Goal: Information Seeking & Learning: Learn about a topic

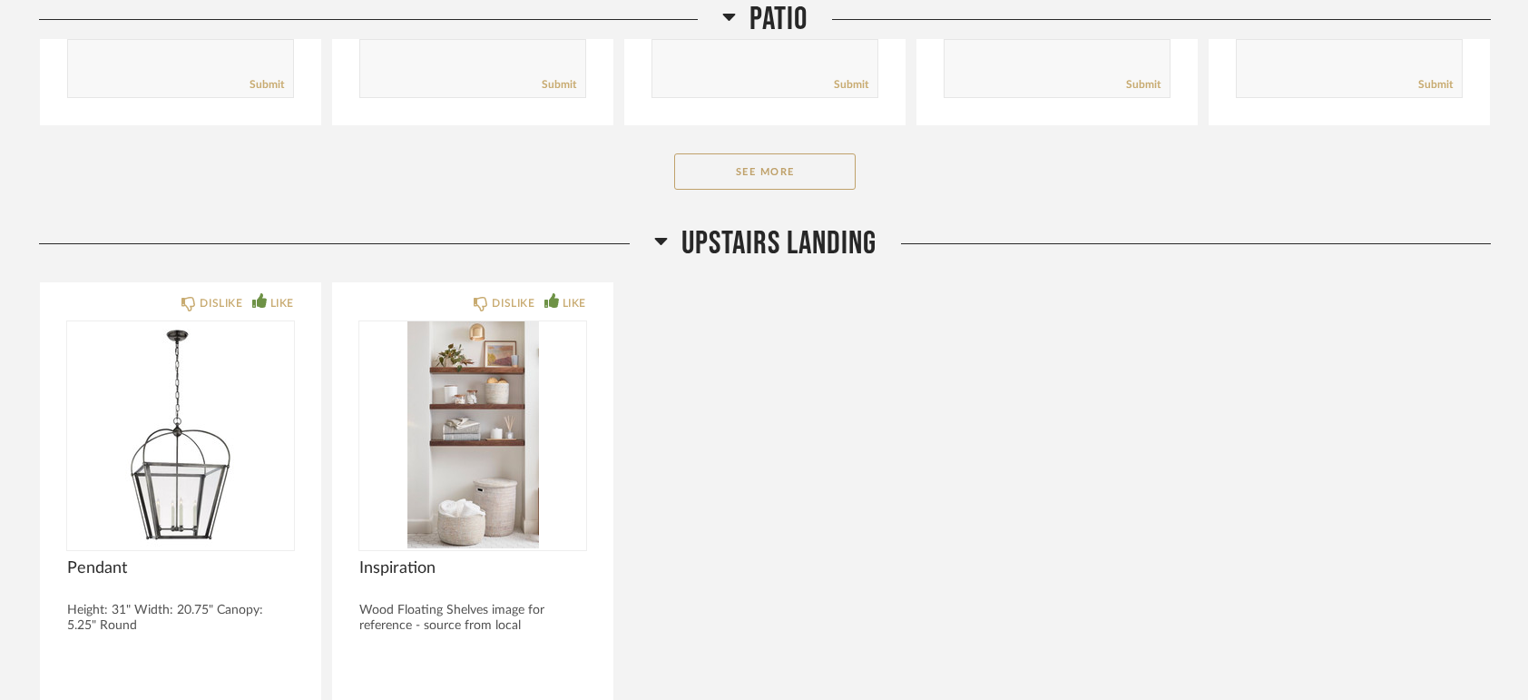
scroll to position [6805, 0]
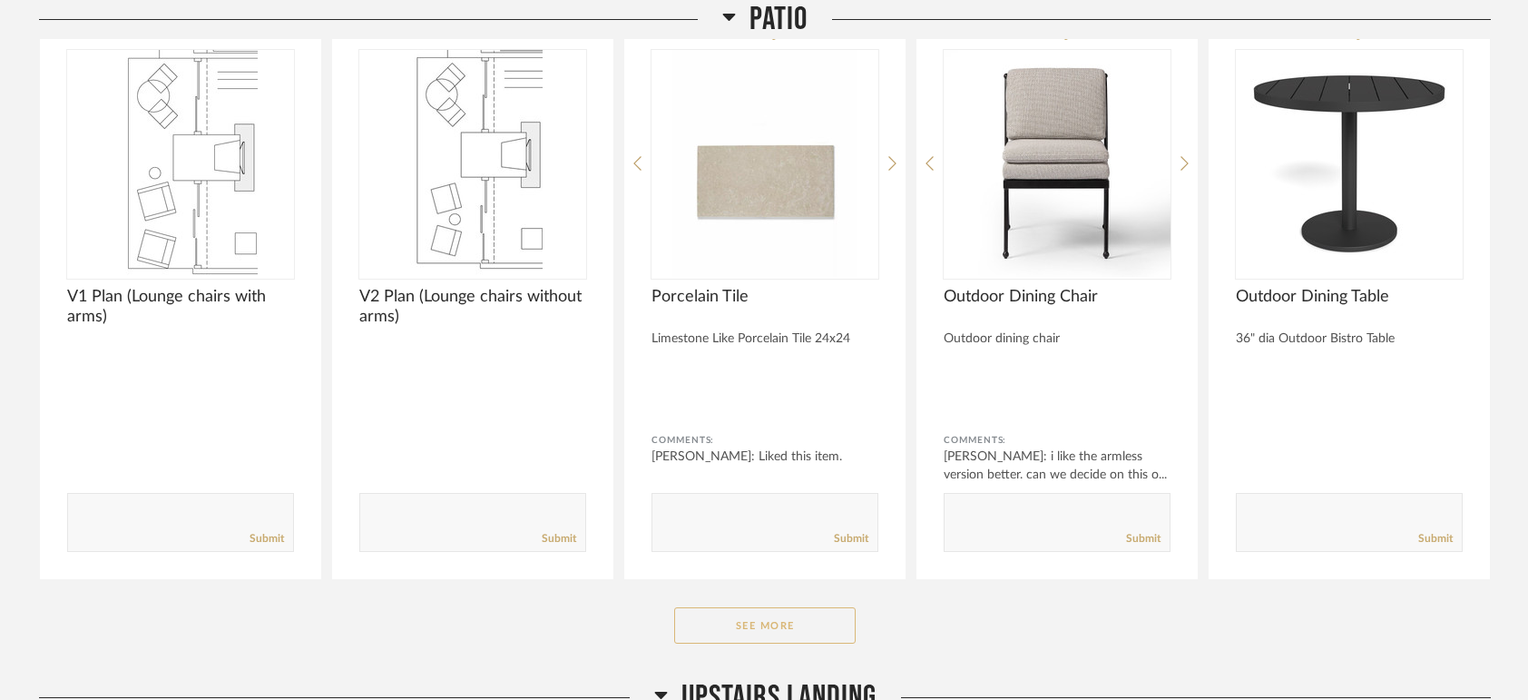
click at [744, 519] on button "See More" at bounding box center [764, 625] width 181 height 36
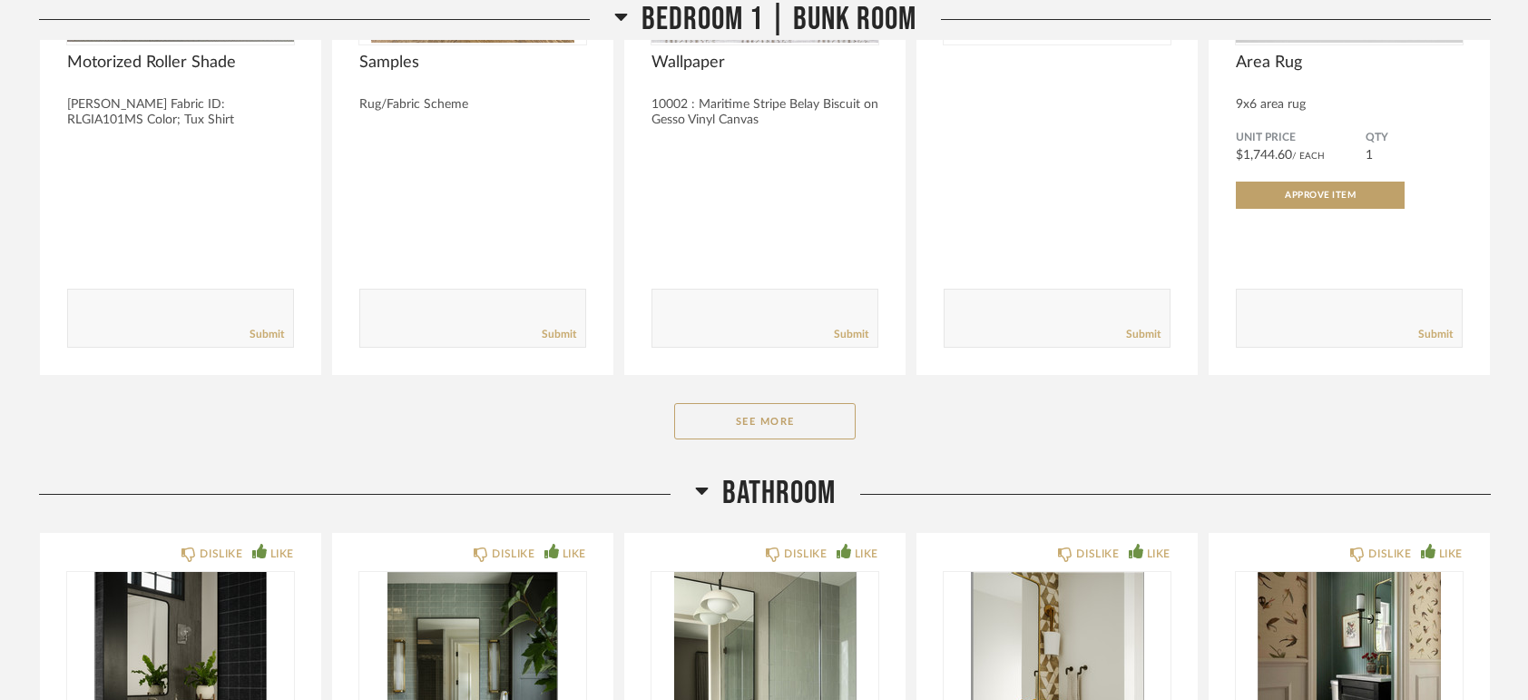
scroll to position [10706, 0]
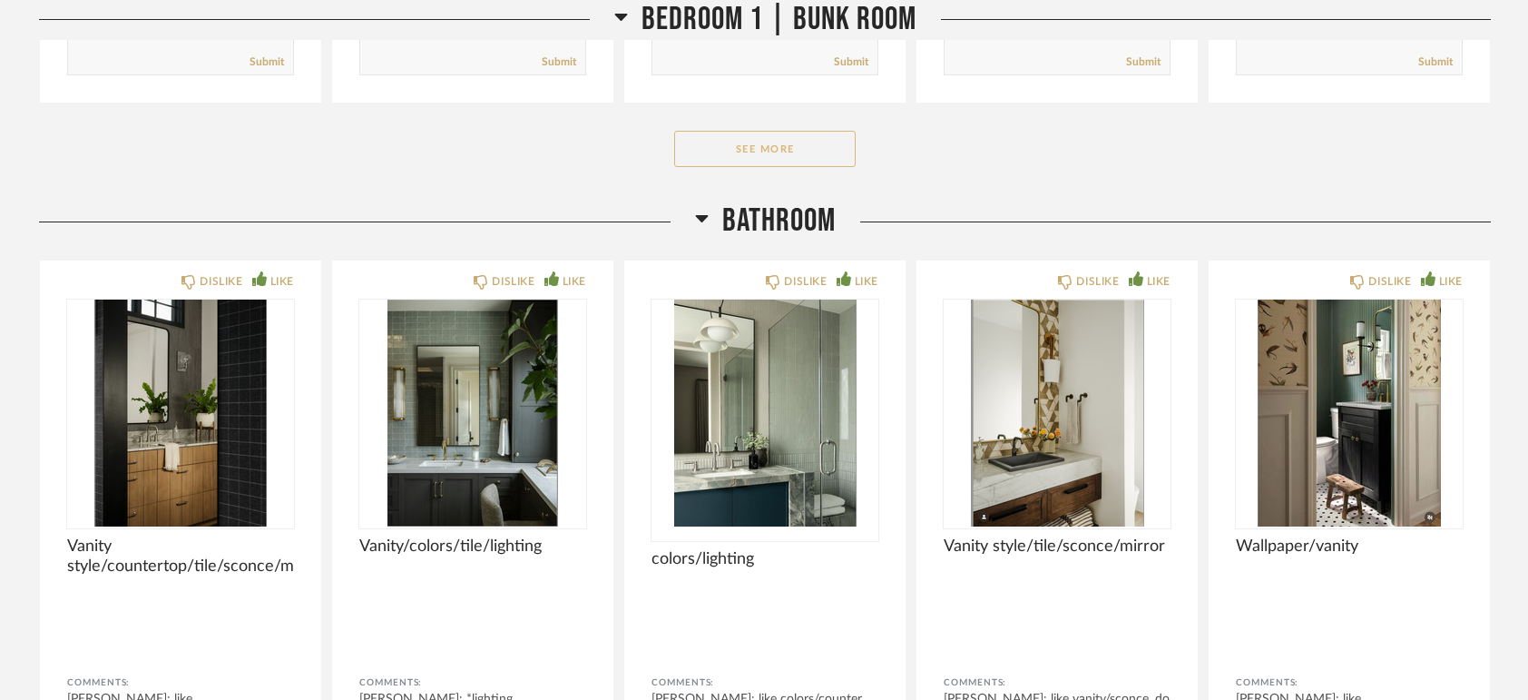
click at [751, 149] on button "See More" at bounding box center [764, 149] width 181 height 36
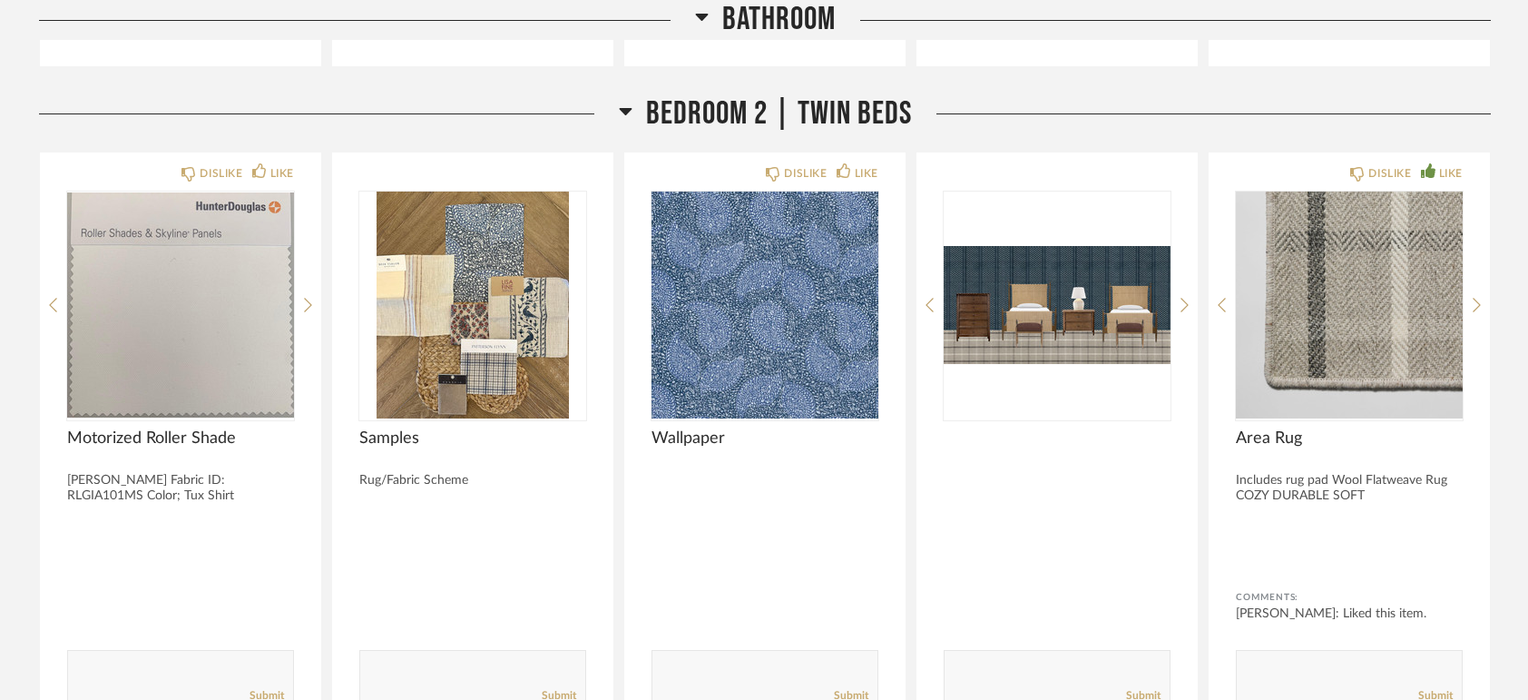
scroll to position [12866, 0]
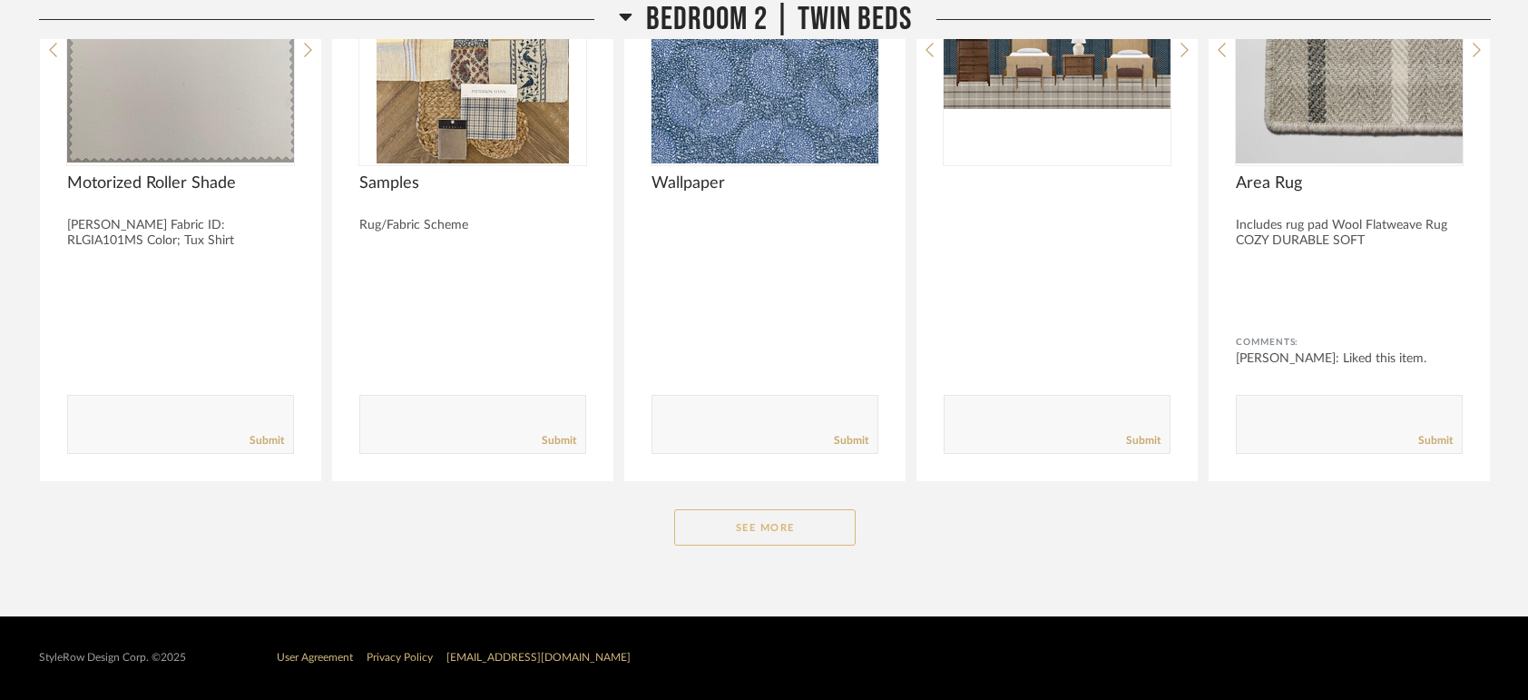
click at [781, 519] on button "See More" at bounding box center [764, 527] width 181 height 36
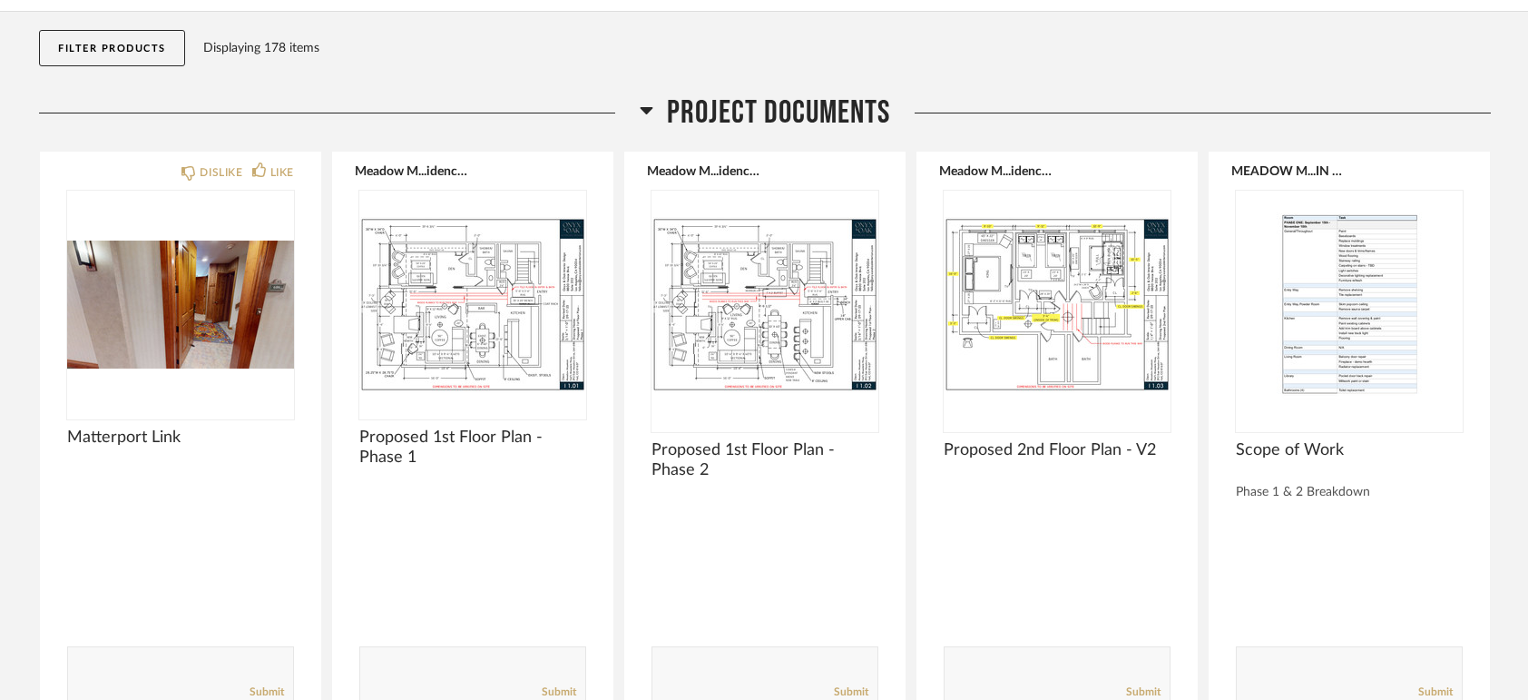
scroll to position [272, 0]
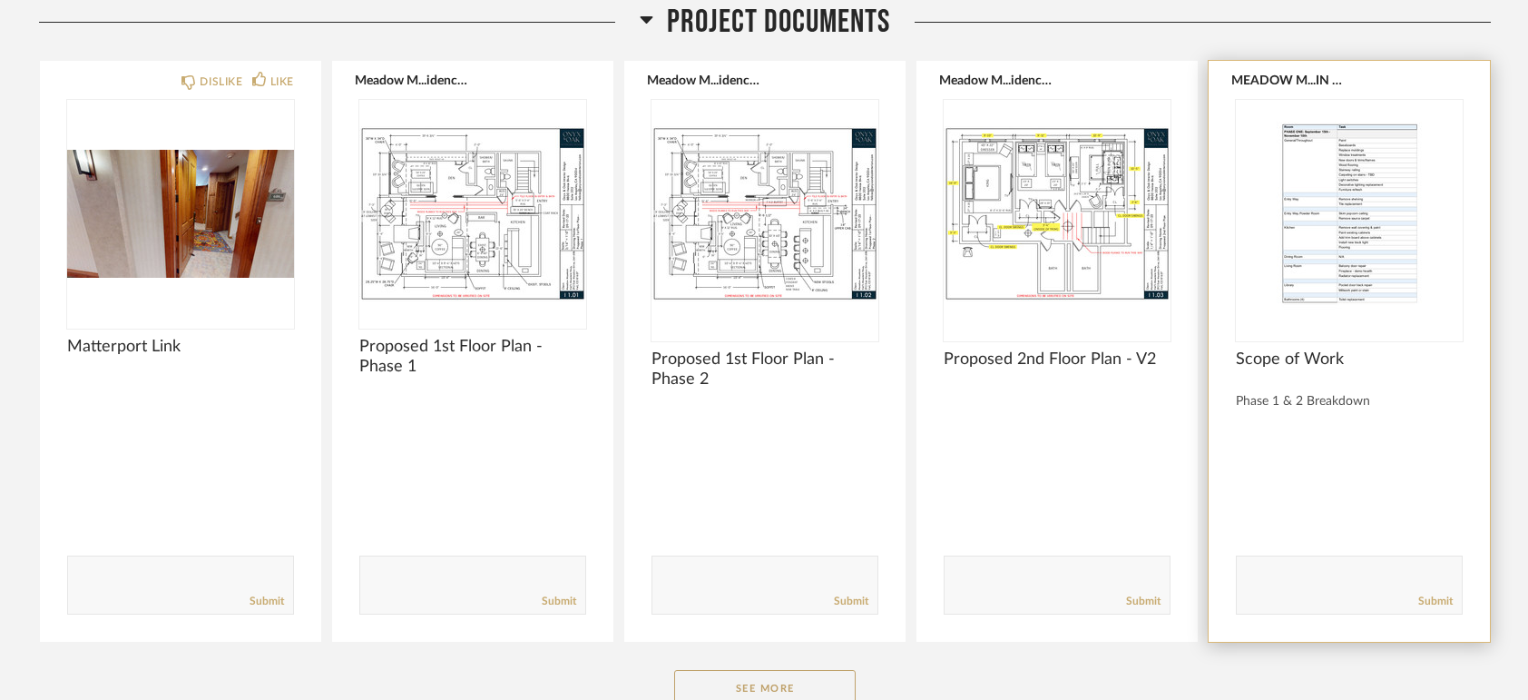
click at [1023, 290] on img "0" at bounding box center [1349, 213] width 227 height 227
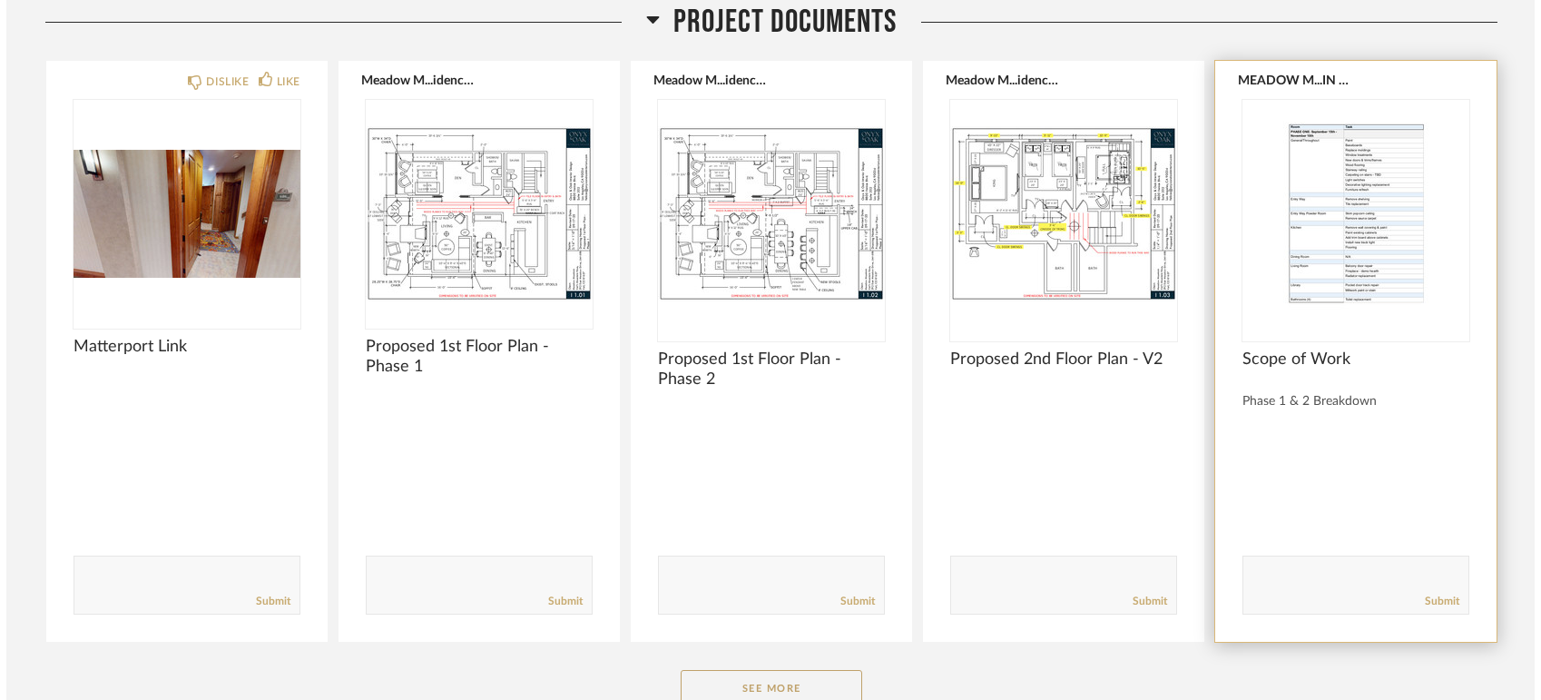
scroll to position [0, 0]
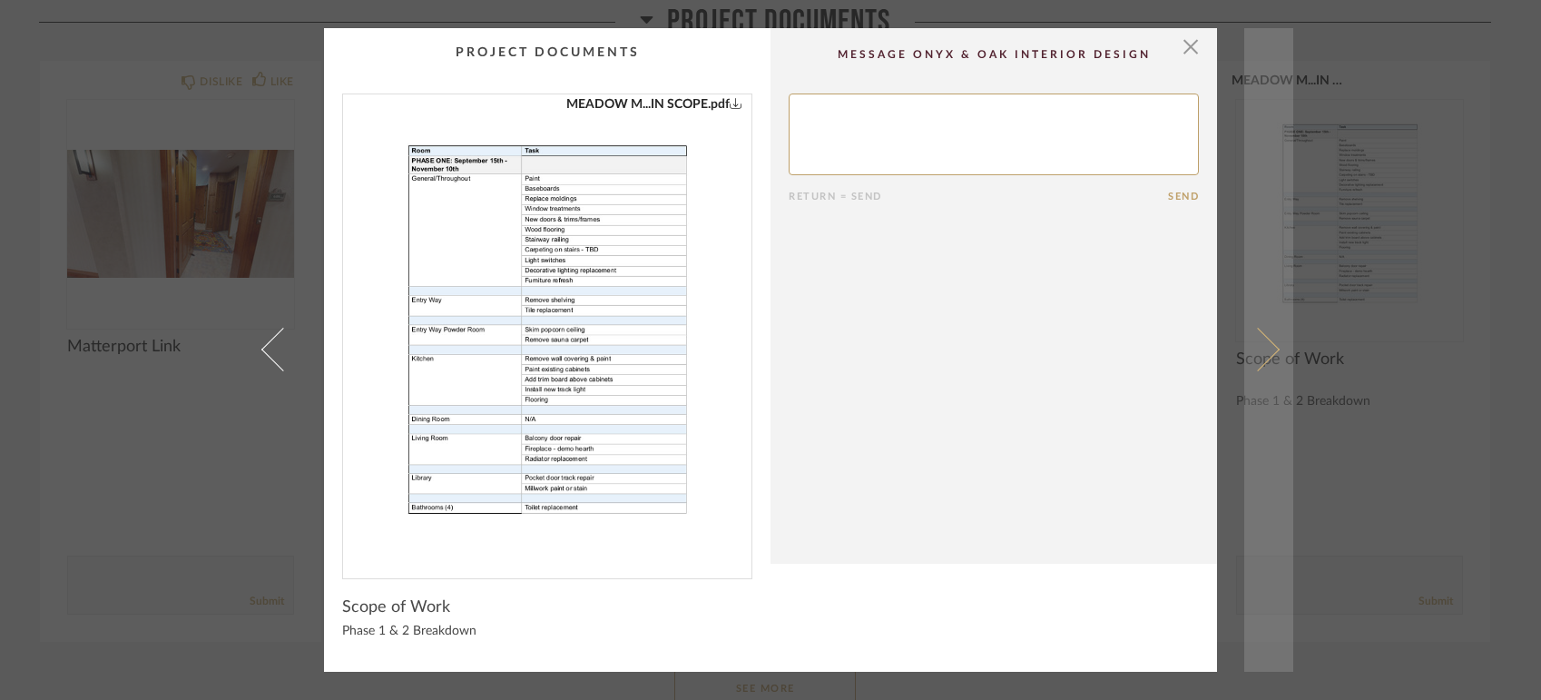
click at [1023, 351] on span at bounding box center [1258, 350] width 44 height 44
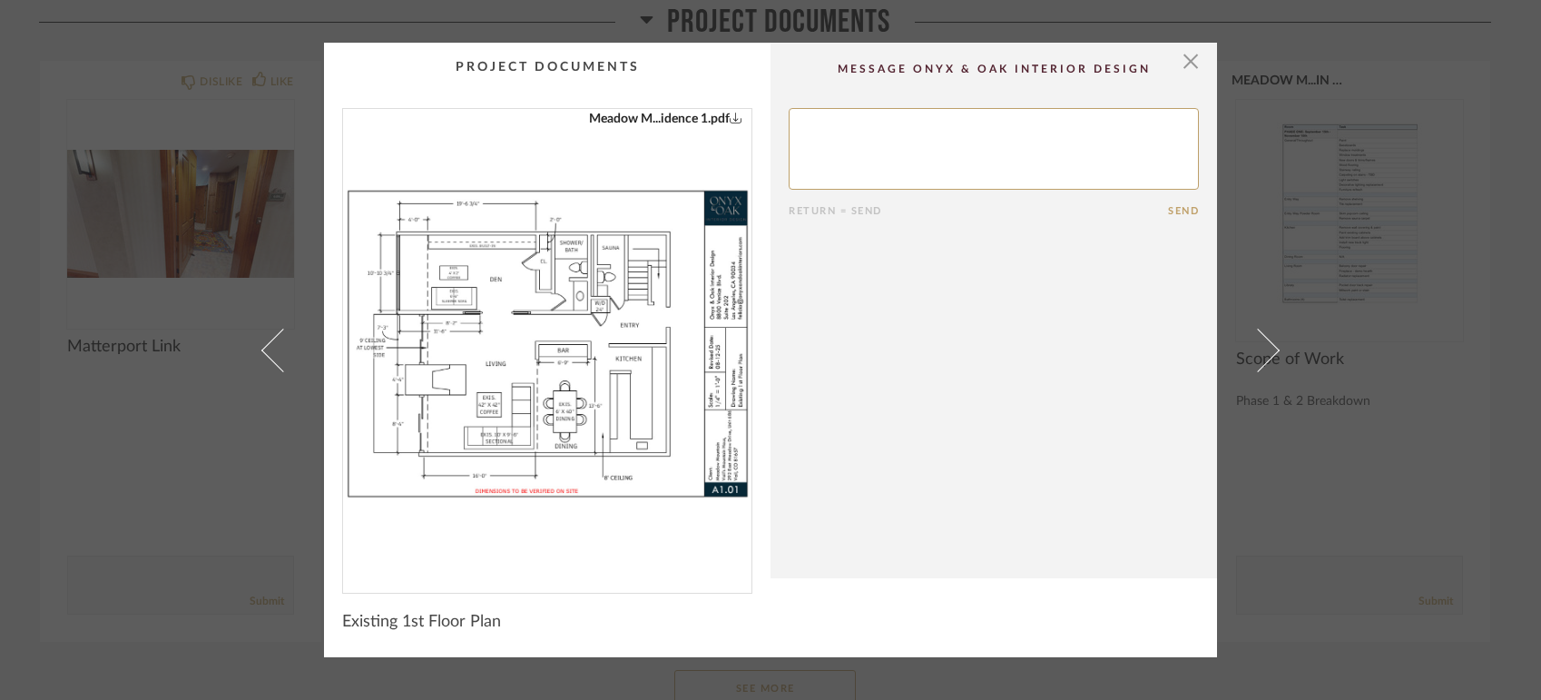
click at [1023, 52] on cpp-summary-comments "Return = Send Send" at bounding box center [993, 310] width 446 height 535
click at [1023, 57] on span "button" at bounding box center [1190, 61] width 36 height 36
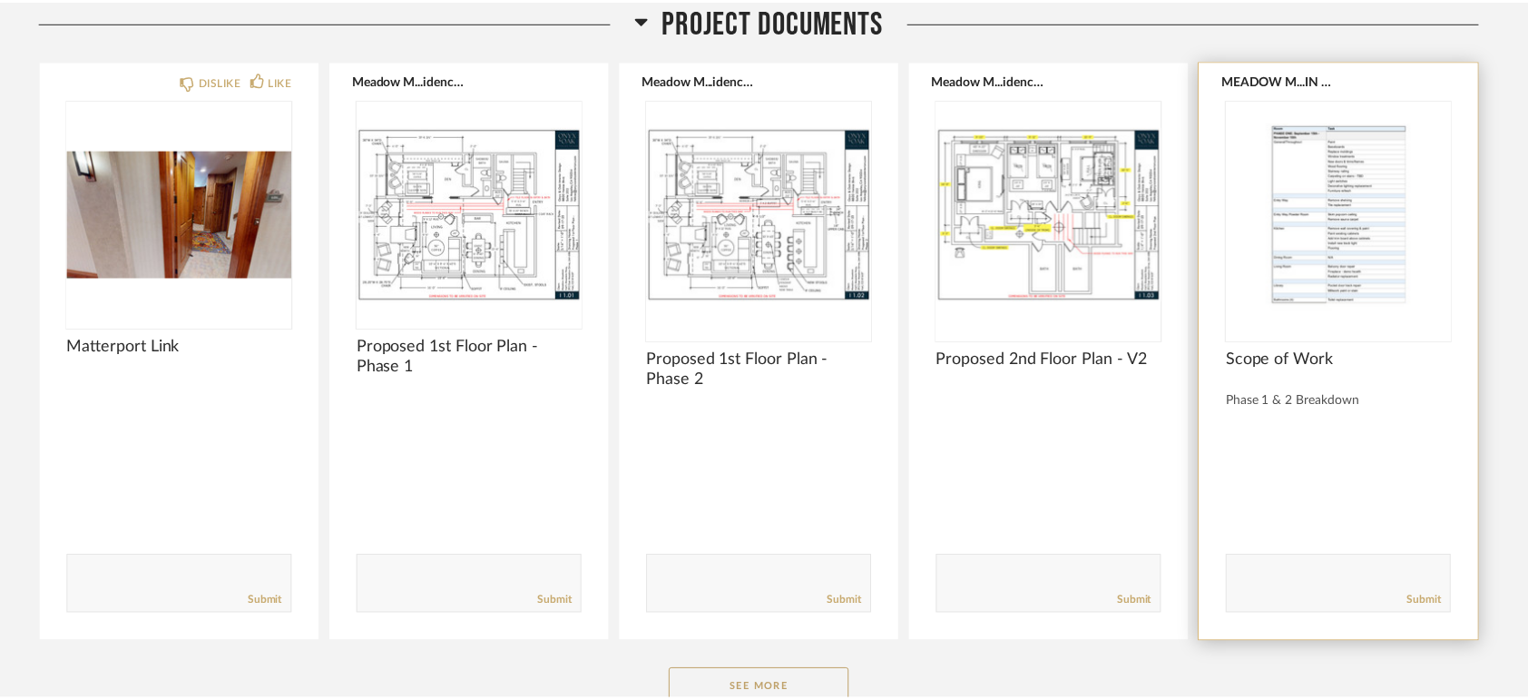
scroll to position [272, 0]
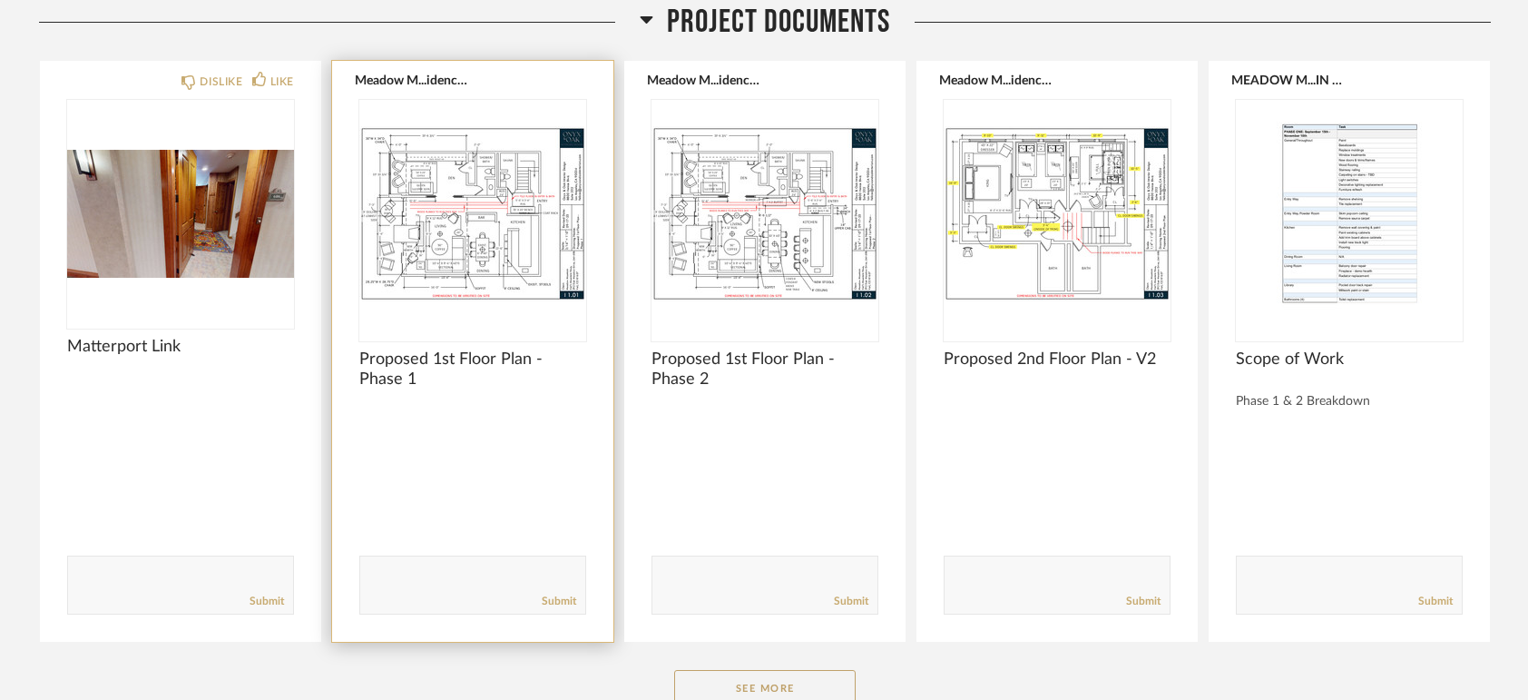
click at [0, 0] on img at bounding box center [0, 0] width 0 height 0
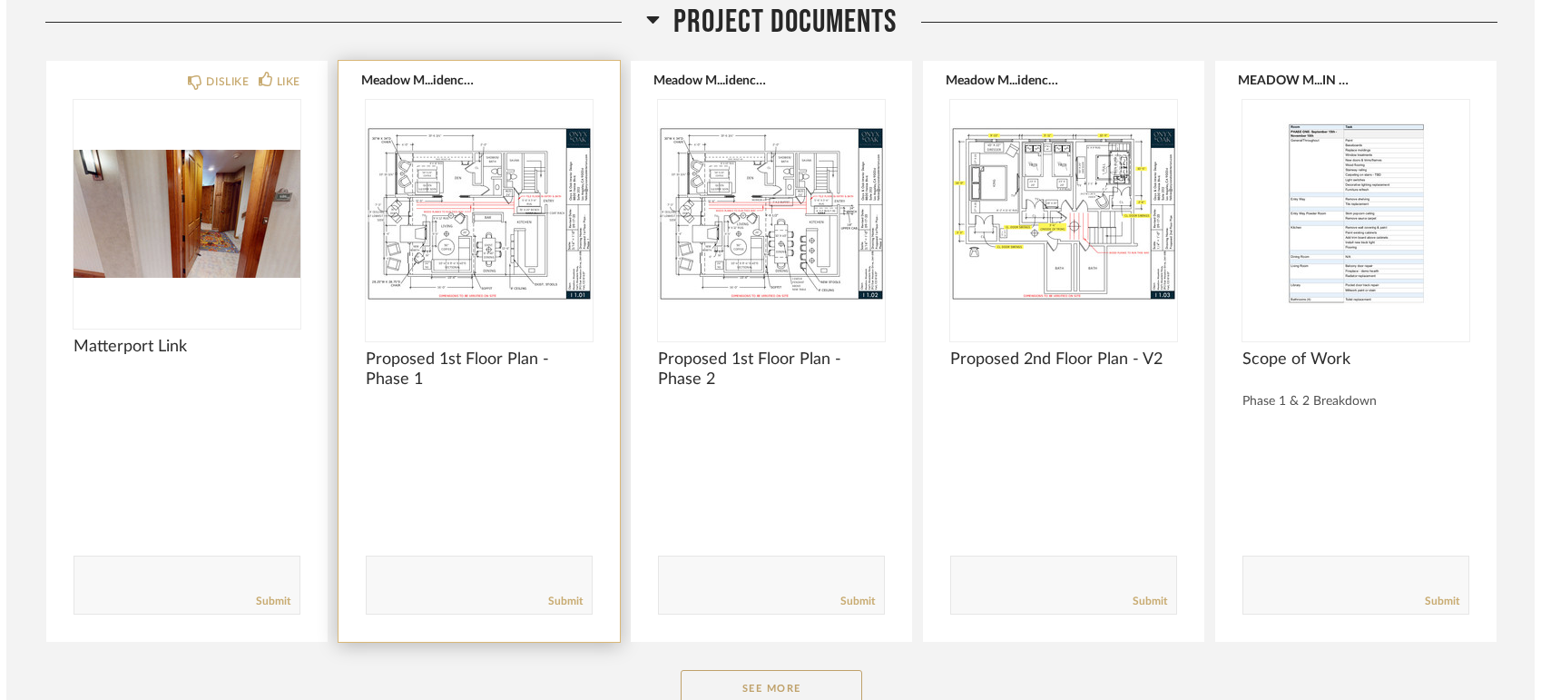
scroll to position [0, 0]
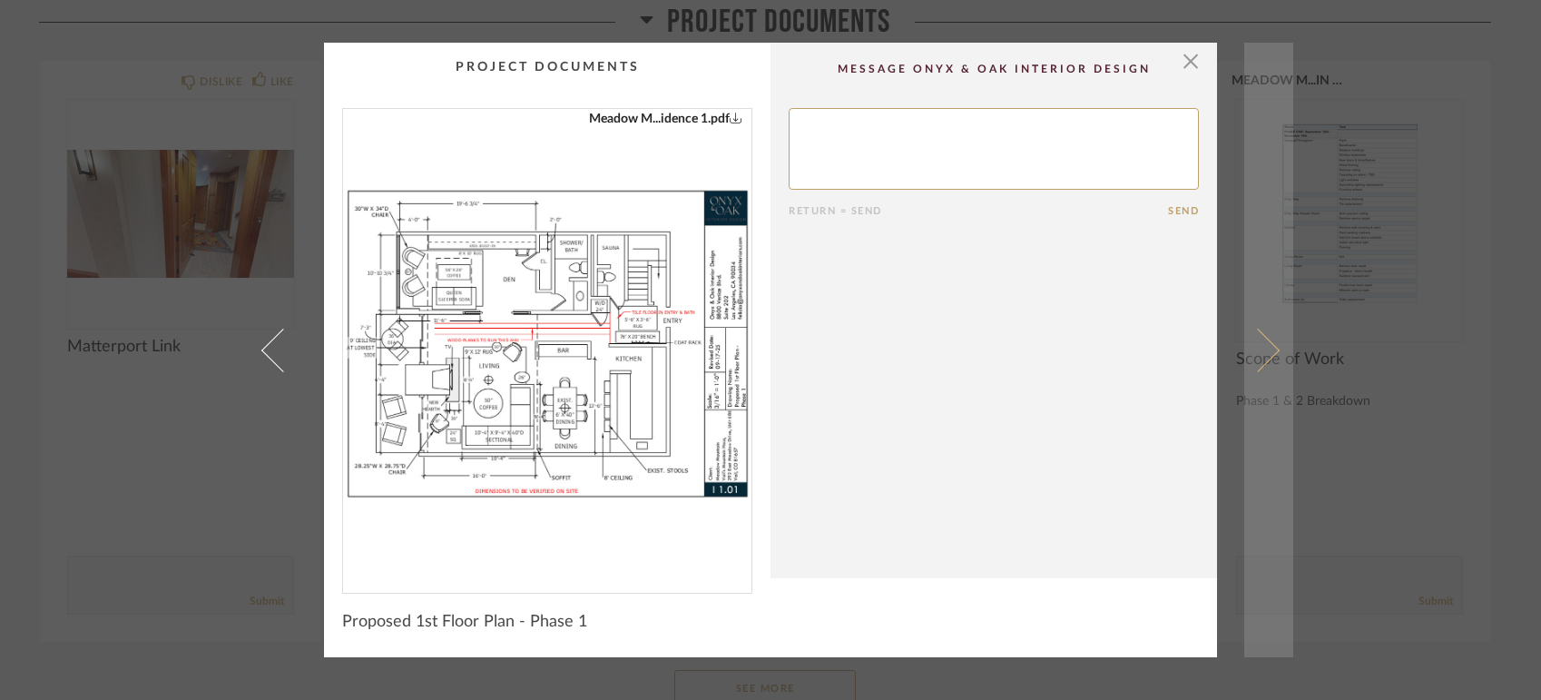
click at [1023, 342] on link at bounding box center [1268, 350] width 49 height 614
click at [1023, 339] on link at bounding box center [1268, 350] width 49 height 614
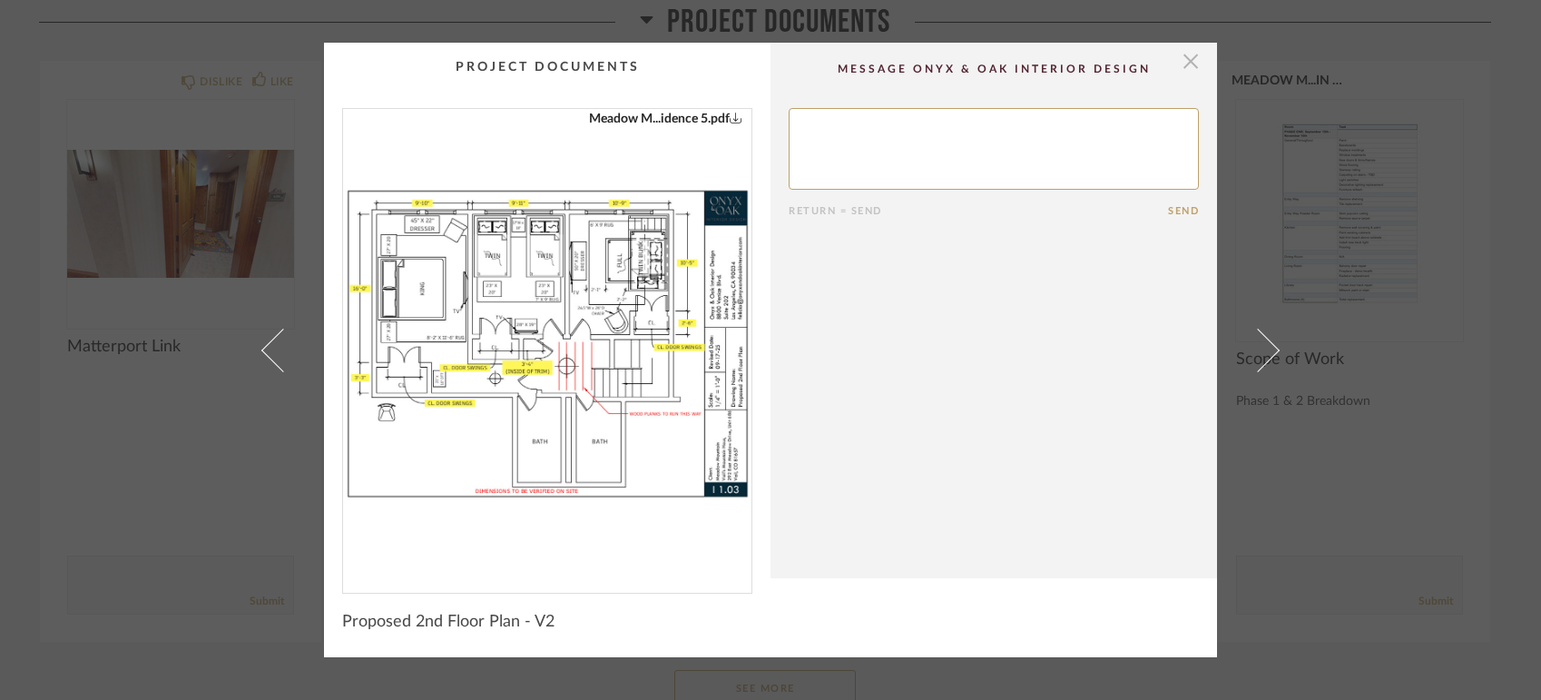
click at [1023, 55] on span "button" at bounding box center [1190, 61] width 36 height 36
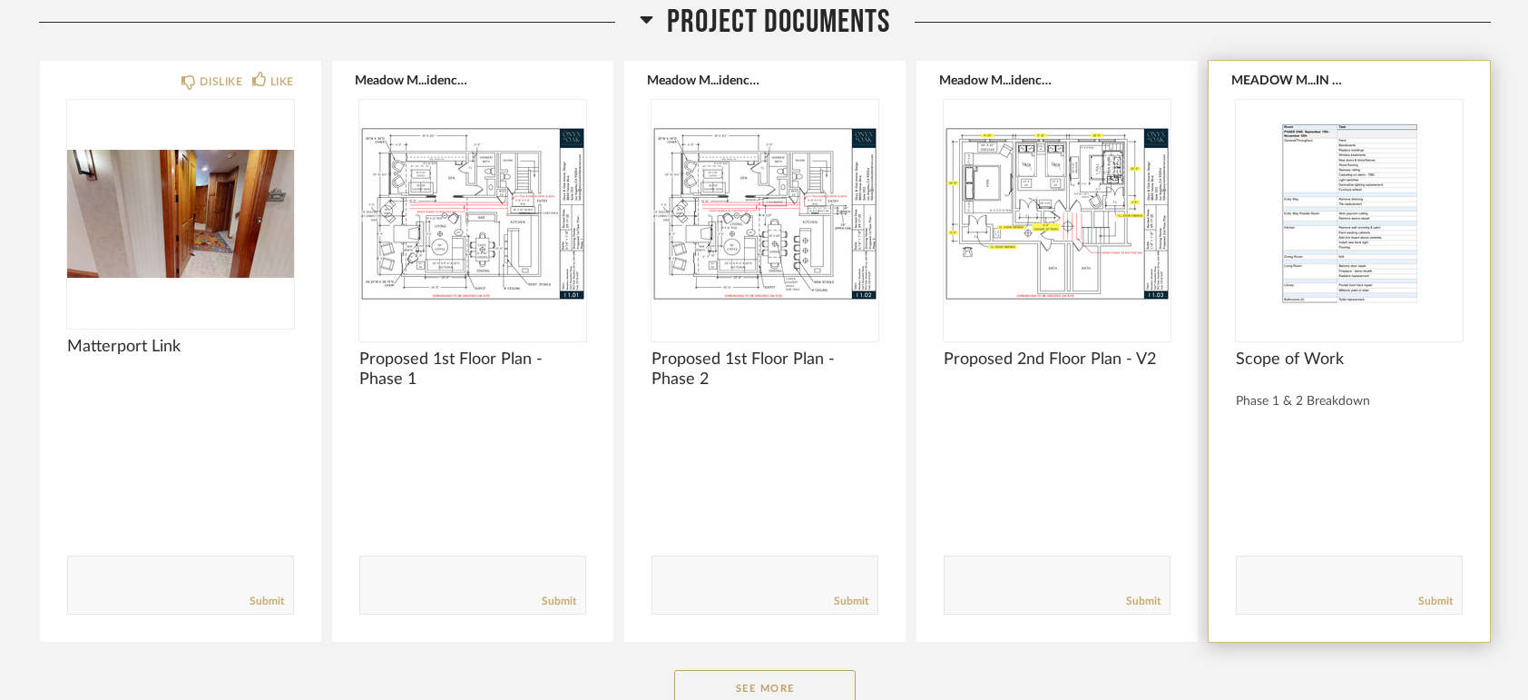
scroll to position [726, 0]
